Goal: Task Accomplishment & Management: Manage account settings

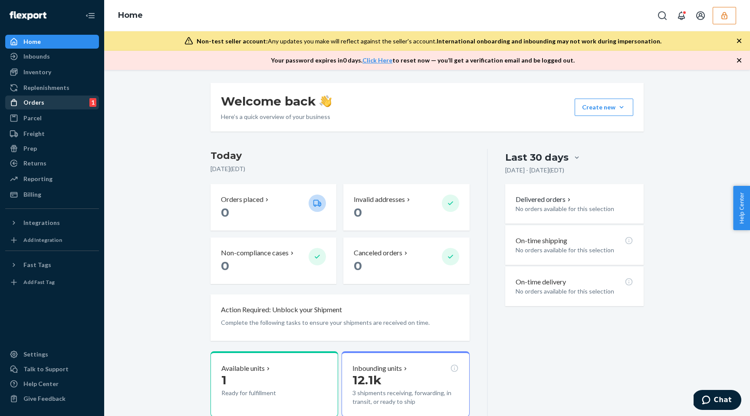
click at [58, 102] on div "Orders 1" at bounding box center [52, 102] width 92 height 12
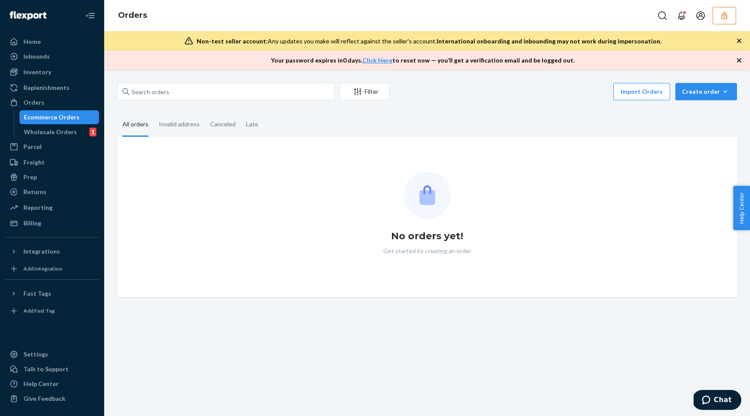
click at [729, 16] on button "button" at bounding box center [724, 15] width 23 height 17
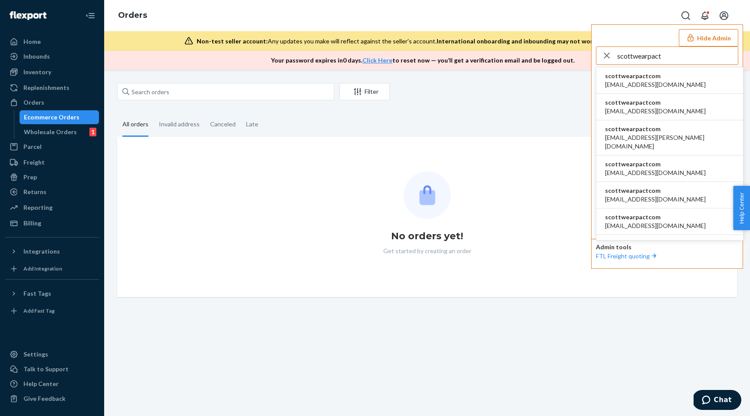
type input "scottwearpact"
click at [638, 77] on span "scottwearpactcom" at bounding box center [655, 76] width 101 height 9
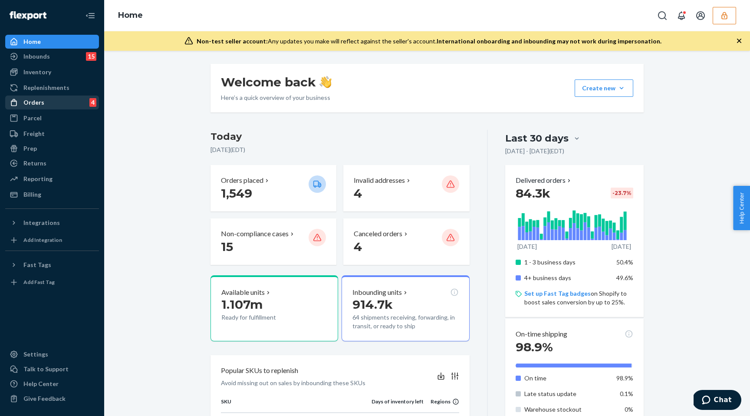
click at [51, 99] on div "Orders 4" at bounding box center [52, 102] width 92 height 12
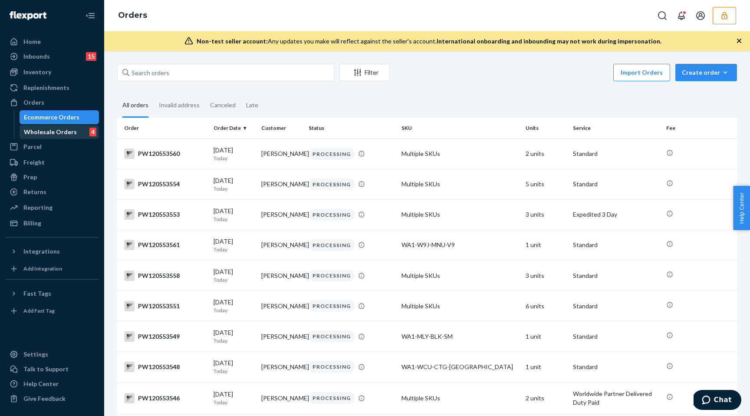
click at [77, 128] on div "Wholesale Orders 4" at bounding box center [59, 132] width 78 height 12
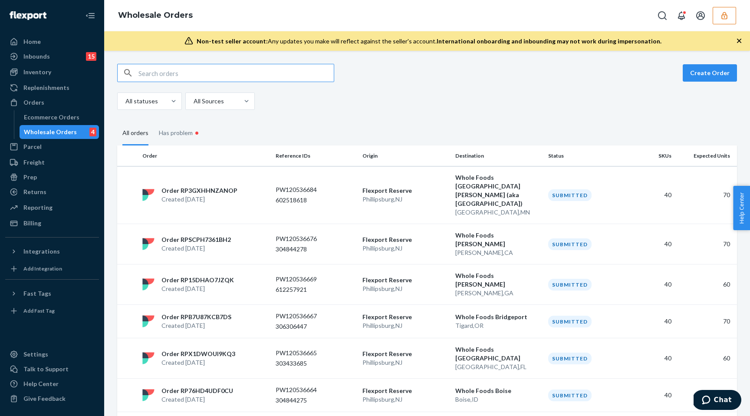
click at [188, 78] on input "text" at bounding box center [235, 72] width 195 height 17
type input "be386e19-f538-4804-8026-9815812c4dba"
paste input "W50DHITF6ZRSI"
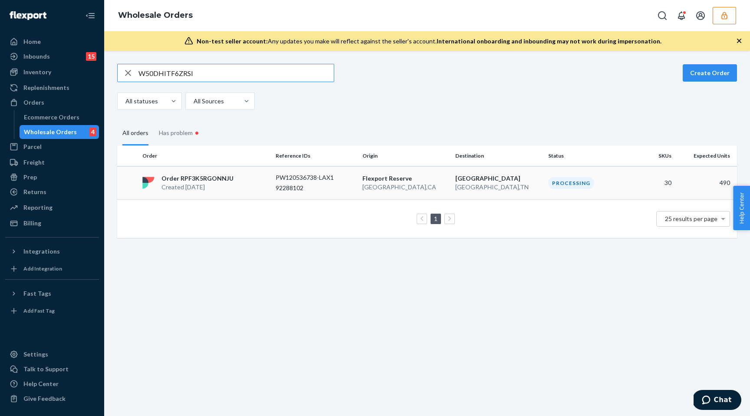
type input "W50DHITF6ZRSI"
click at [217, 184] on p "Created [DATE]" at bounding box center [197, 187] width 72 height 9
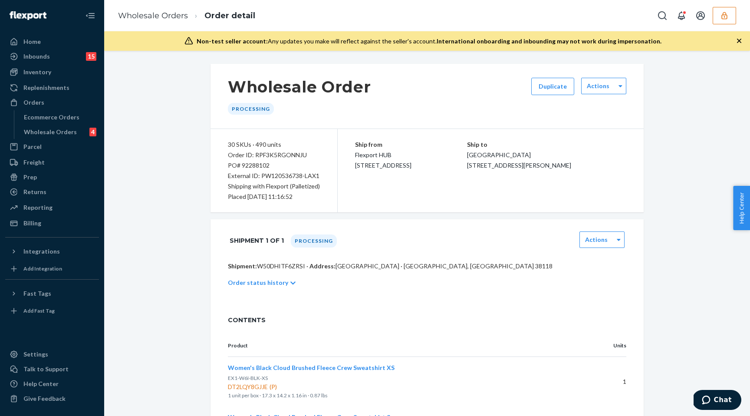
click at [275, 155] on div "Order ID: RPF3K5RGONNJU" at bounding box center [274, 155] width 92 height 10
copy div "RPF3K5RGONNJU"
drag, startPoint x: 260, startPoint y: 175, endPoint x: 319, endPoint y: 174, distance: 59.5
click at [319, 174] on div "30 SKUs · 490 units Order ID: RPF3K5RGONNJU PO# 92288102 External ID: PW1205367…" at bounding box center [274, 170] width 127 height 83
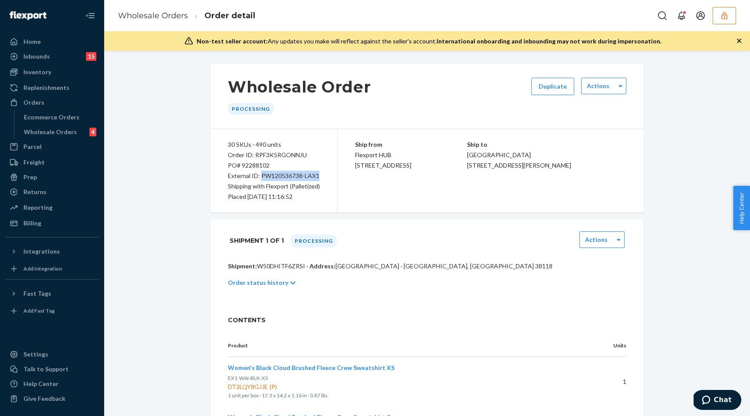
copy div "PW120536738-LAX1"
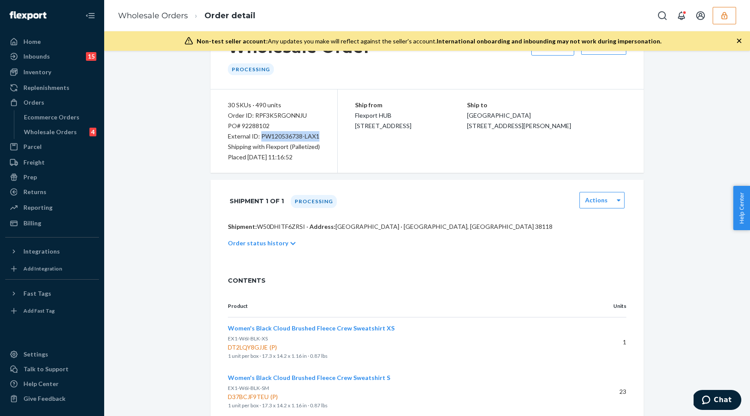
scroll to position [40, 0]
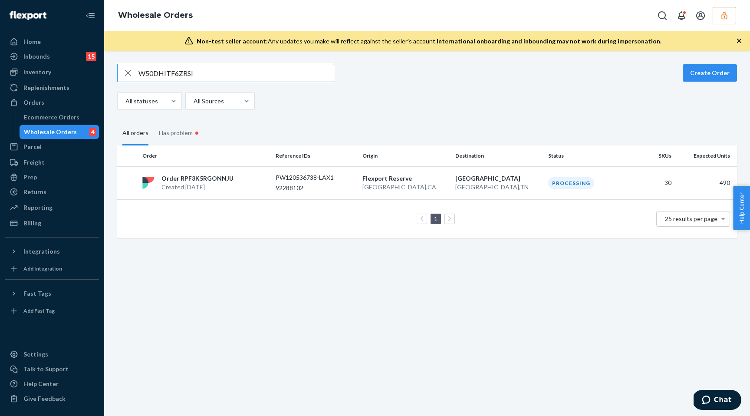
click at [201, 78] on input "W50DHITF6ZRSI" at bounding box center [235, 72] width 195 height 17
type input "WXCVT9JR13T4M"
click at [205, 184] on p "Created [DATE]" at bounding box center [195, 187] width 68 height 9
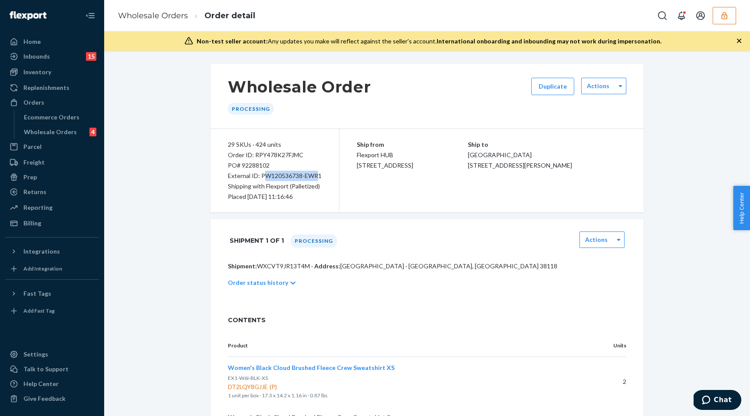
drag, startPoint x: 263, startPoint y: 175, endPoint x: 317, endPoint y: 171, distance: 54.8
click at [317, 171] on div "External ID: PW120536738-EWR1" at bounding box center [275, 176] width 94 height 10
drag, startPoint x: 322, startPoint y: 173, endPoint x: 260, endPoint y: 176, distance: 61.3
click at [260, 176] on div "29 SKUs · 424 units Order ID: RPY478K27FJMC PO# 92288102 External ID: PW1205367…" at bounding box center [275, 170] width 129 height 83
copy div "PW120536738-EWR1"
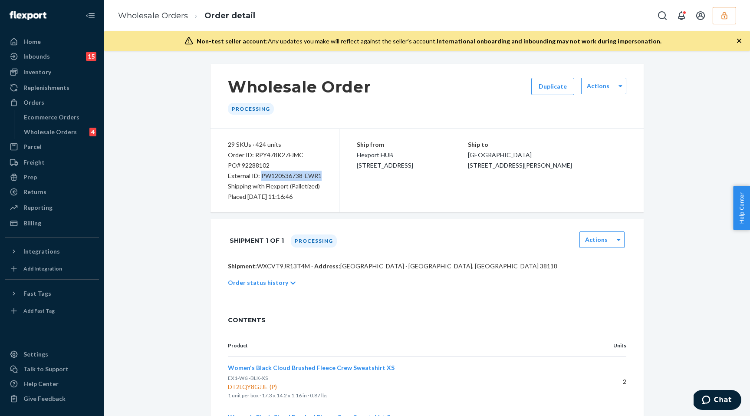
click at [728, 15] on icon "button" at bounding box center [724, 15] width 9 height 9
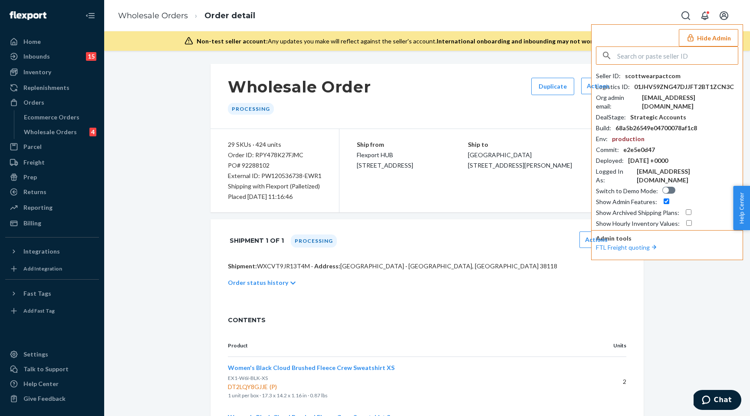
click at [658, 61] on input "text" at bounding box center [677, 55] width 121 height 17
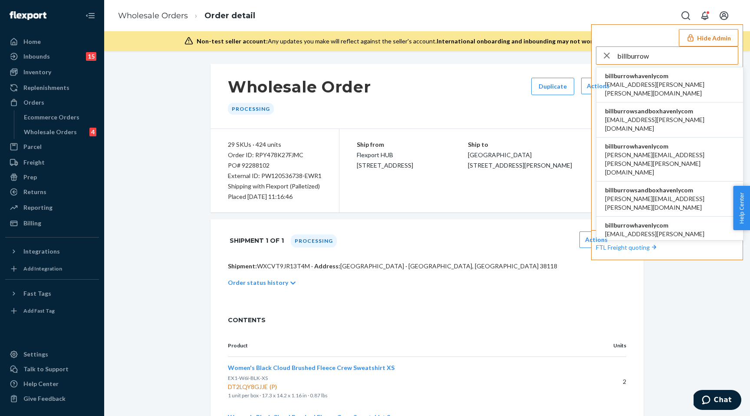
type input "billburrow"
click at [655, 81] on span "aemil.estvold+burrow@havenly.com" at bounding box center [669, 88] width 129 height 17
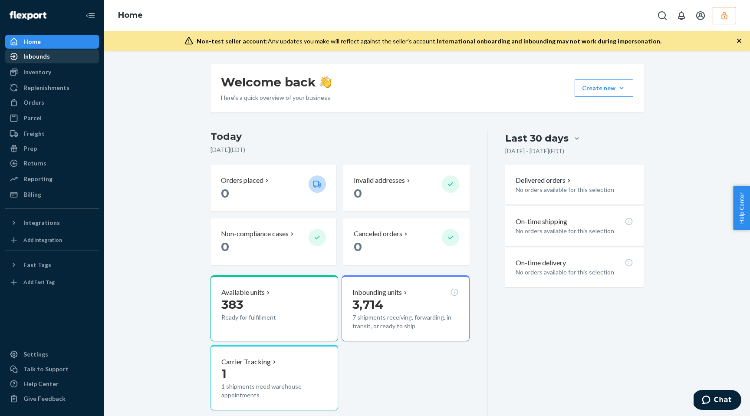
click at [55, 62] on div "Inbounds" at bounding box center [52, 56] width 92 height 12
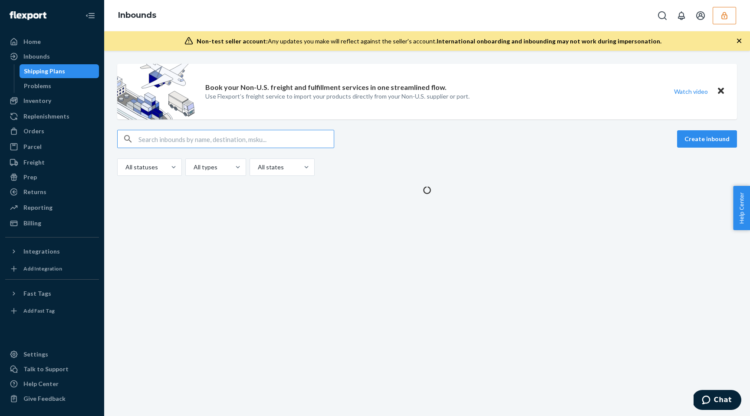
click at [191, 135] on input "text" at bounding box center [235, 138] width 195 height 17
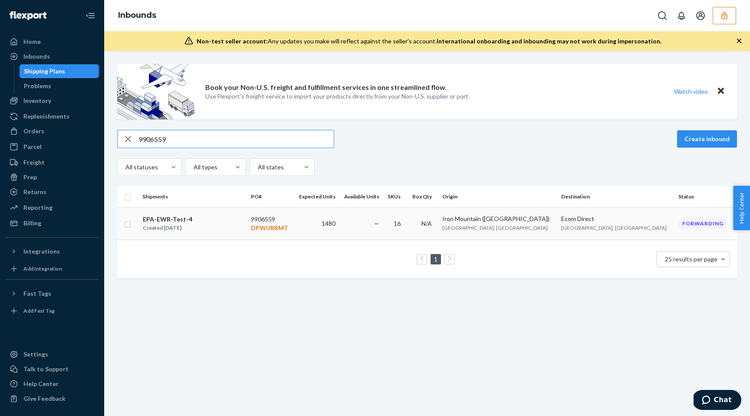
type input "9906559"
click at [213, 221] on div "EPA-EWR-Test-4 Created [DATE]" at bounding box center [193, 223] width 102 height 18
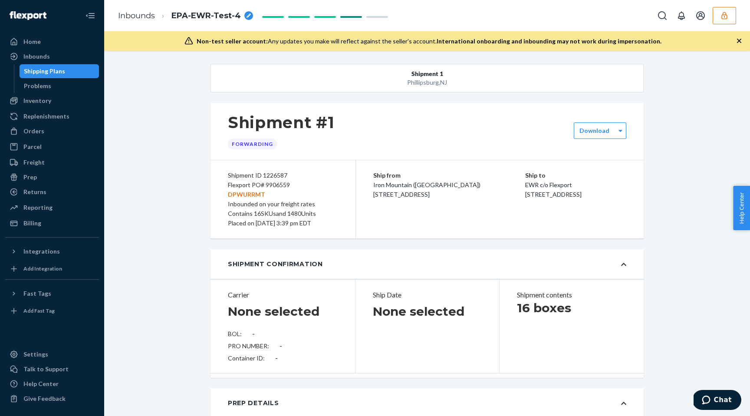
type input "SW4063063"
type input "UB2CJN"
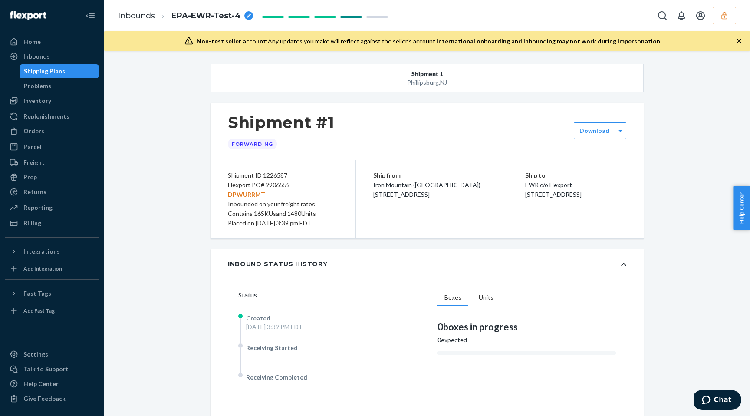
click at [255, 194] on p "DPWURRMT" at bounding box center [283, 195] width 110 height 10
copy span "EPA-EWR-Test-4"
drag, startPoint x: 172, startPoint y: 16, endPoint x: 188, endPoint y: 87, distance: 72.9
click at [188, 87] on div "Inbounds EPA-EWR-Test-4 Non-test seller account: Any updates you make will refl…" at bounding box center [427, 208] width 646 height 416
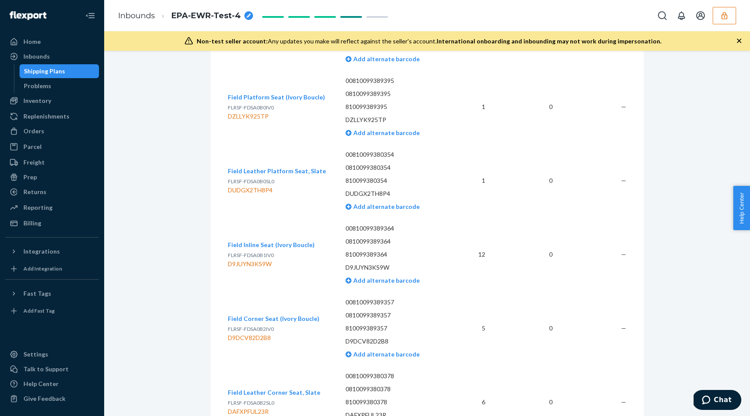
scroll to position [1725, 0]
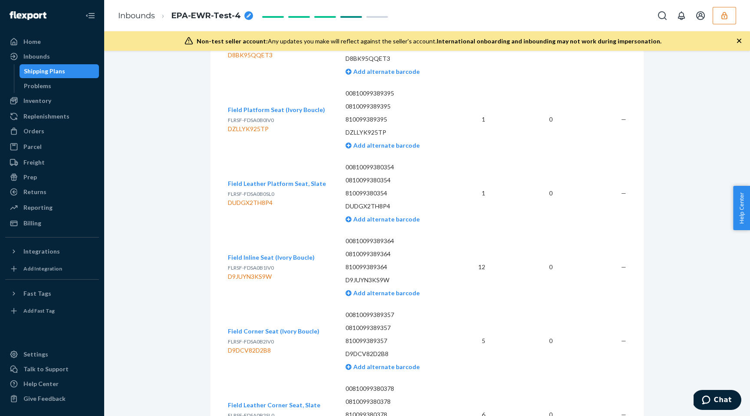
click at [258, 198] on div "DUDGX2TH8P4" at bounding box center [277, 202] width 98 height 9
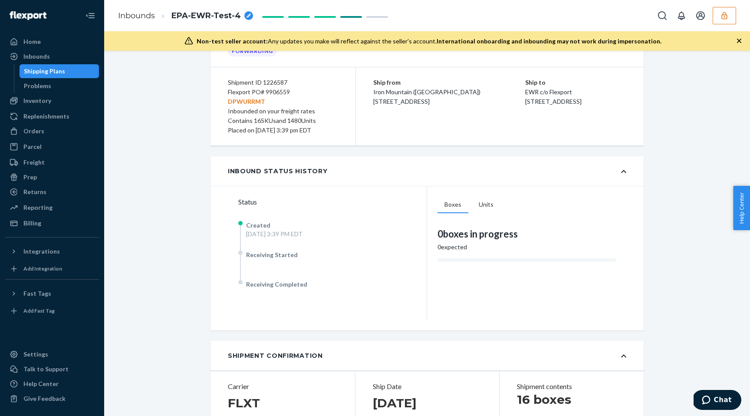
scroll to position [0, 0]
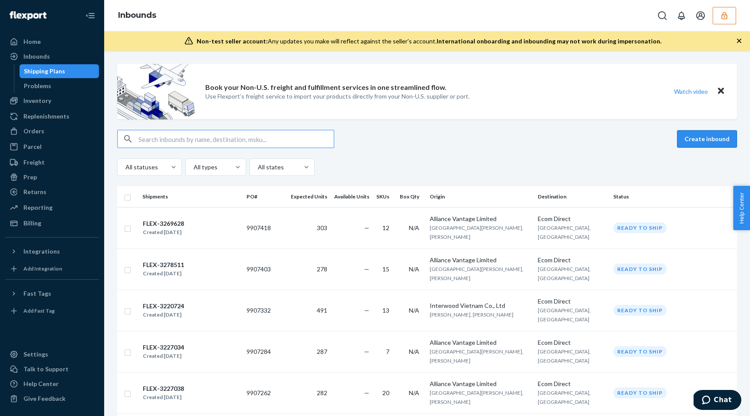
click at [722, 138] on button "Create inbound" at bounding box center [707, 138] width 60 height 17
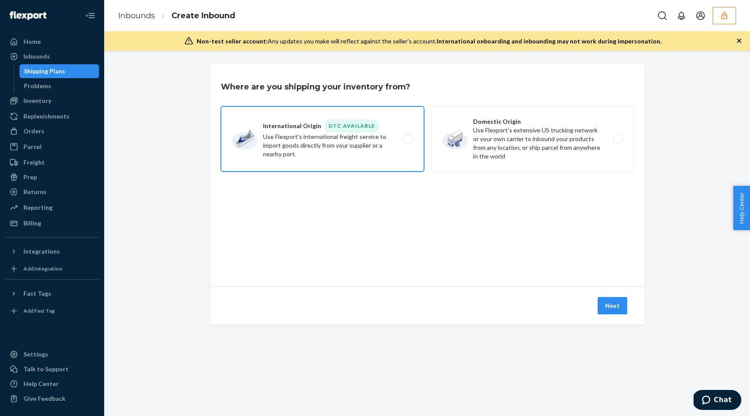
click at [405, 147] on label "International Origin DTC Available Use Flexport's international freight service…" at bounding box center [322, 138] width 203 height 65
click at [408, 142] on input "International Origin DTC Available Use Flexport's international freight service…" at bounding box center [411, 139] width 6 height 6
radio input "true"
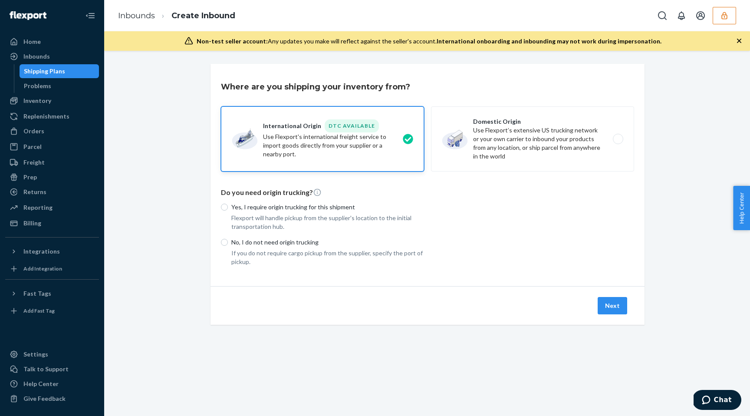
click at [407, 151] on label "International Origin DTC Available Use Flexport's international freight service…" at bounding box center [322, 138] width 203 height 65
click at [408, 142] on input "International Origin DTC Available Use Flexport's international freight service…" at bounding box center [411, 139] width 6 height 6
click at [513, 139] on label "Domestic Origin Use Flexport’s extensive US trucking network or your own carrie…" at bounding box center [532, 138] width 203 height 65
click at [618, 139] on input "Domestic Origin Use Flexport’s extensive US trucking network or your own carrie…" at bounding box center [621, 139] width 6 height 6
radio input "true"
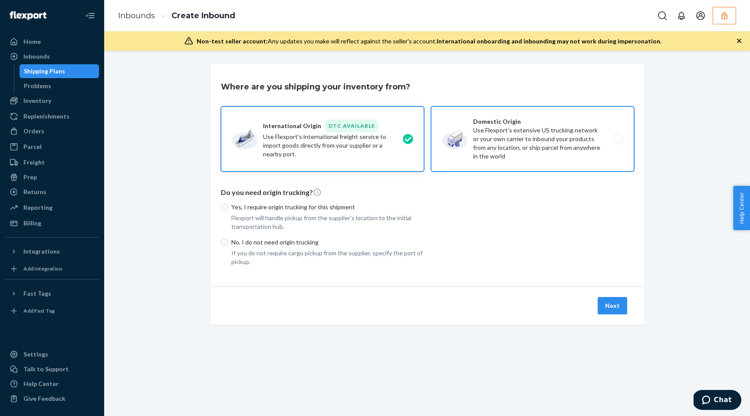
radio input "false"
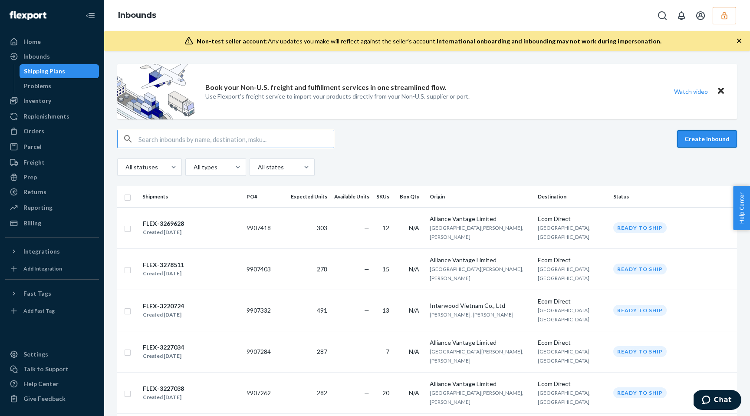
click at [713, 139] on button "Create inbound" at bounding box center [707, 138] width 60 height 17
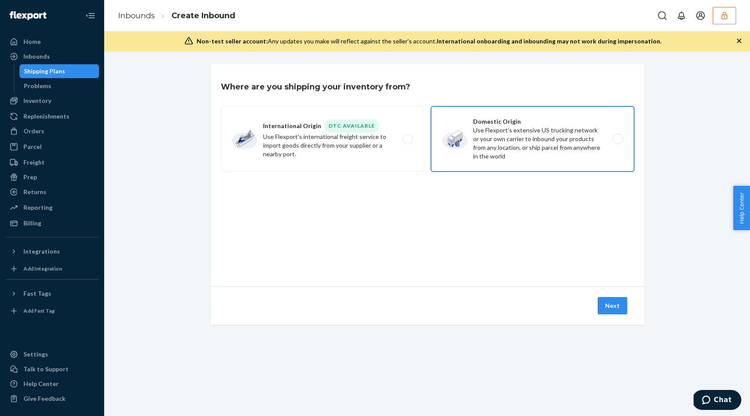
click at [509, 148] on label "Domestic Origin Use Flexport’s extensive US trucking network or your own carrie…" at bounding box center [532, 138] width 203 height 65
click at [618, 142] on input "Domestic Origin Use Flexport’s extensive US trucking network or your own carrie…" at bounding box center [621, 139] width 6 height 6
radio input "true"
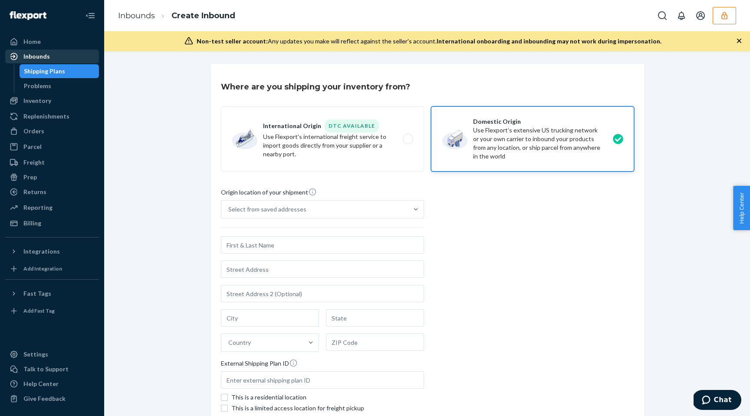
click at [40, 59] on div "Inbounds" at bounding box center [36, 56] width 26 height 9
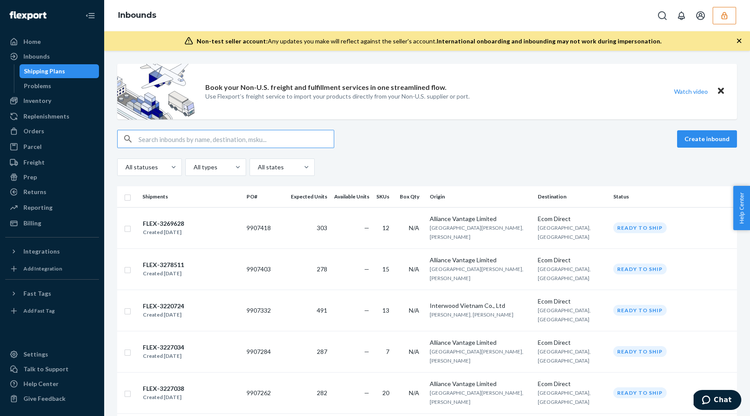
click at [725, 94] on button "Close" at bounding box center [720, 91] width 11 height 13
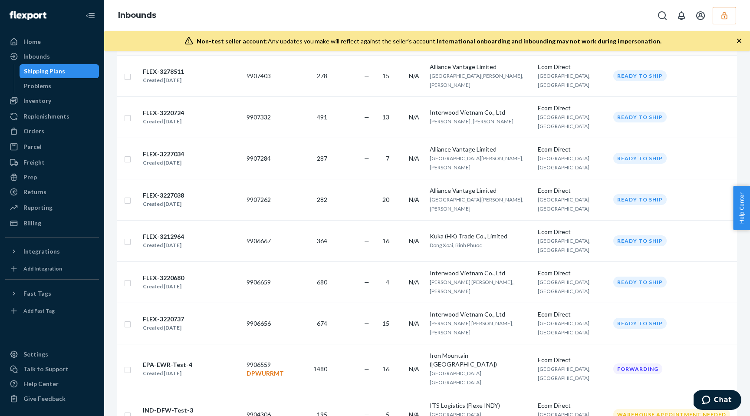
scroll to position [195, 0]
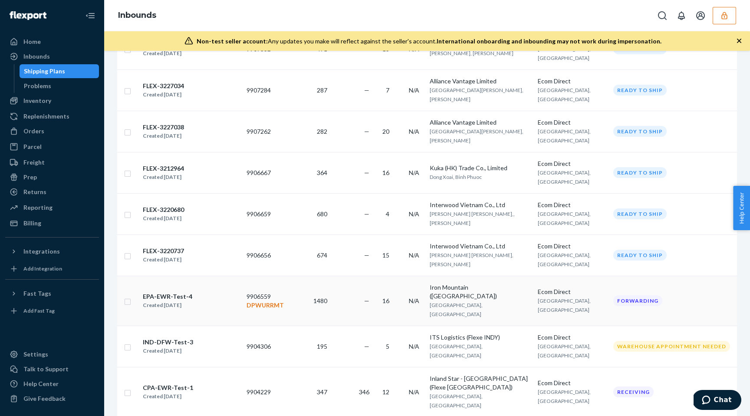
click at [285, 276] on td "9906559 DPWURRMT" at bounding box center [265, 301] width 44 height 50
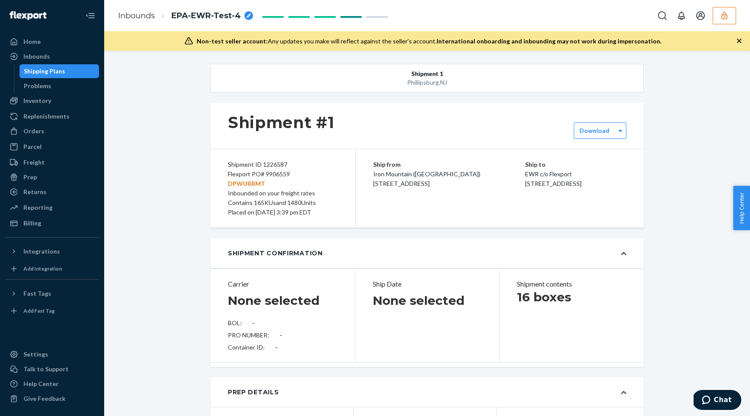
type input "SW4063063"
type input "UB2CJN"
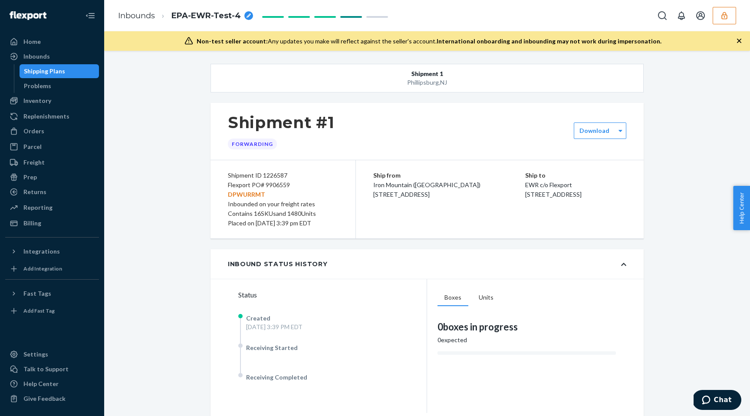
click at [271, 173] on div "Shipment ID 1226587" at bounding box center [283, 176] width 110 height 10
click at [292, 173] on div "Shipment ID 1226587" at bounding box center [283, 176] width 110 height 10
drag, startPoint x: 292, startPoint y: 173, endPoint x: 223, endPoint y: 174, distance: 69.5
click at [223, 174] on div "Shipment ID 1226587 Flexport PO# 9906559 DPWURRMT Inbounded on your freight rat…" at bounding box center [283, 199] width 145 height 78
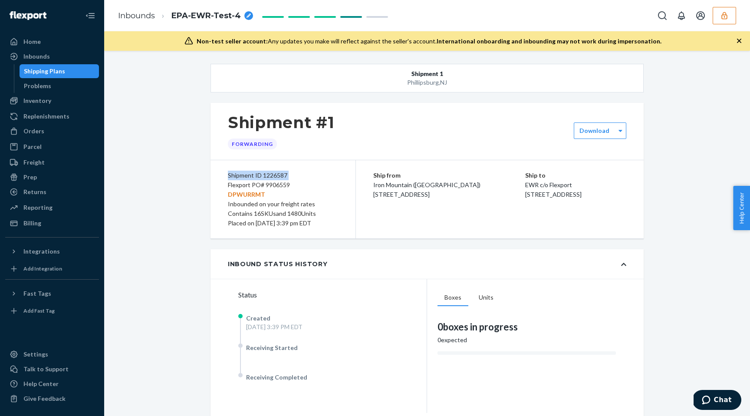
click at [31, 71] on div "Shipping Plans" at bounding box center [44, 71] width 41 height 9
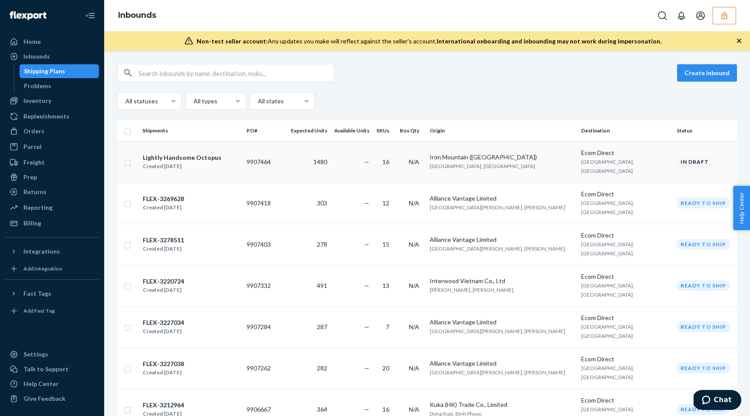
click at [207, 162] on div "Created [DATE]" at bounding box center [182, 166] width 79 height 9
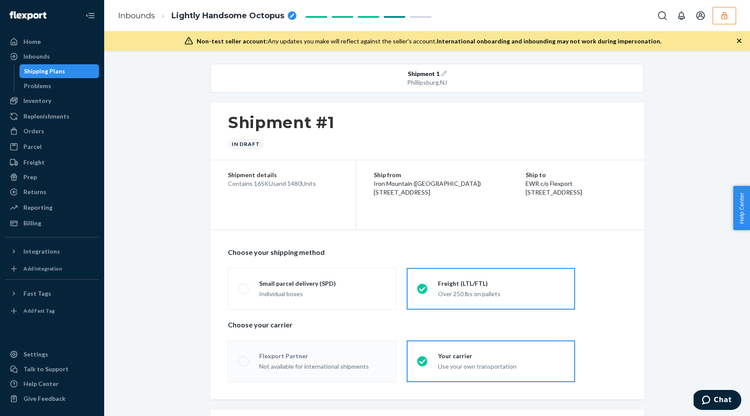
radio input "true"
radio input "false"
radio input "true"
radio input "false"
